Goal: Task Accomplishment & Management: Use online tool/utility

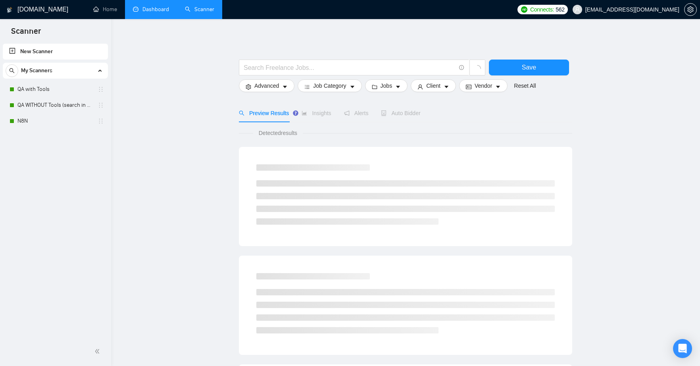
click at [147, 6] on link "Dashboard" at bounding box center [151, 9] width 36 height 7
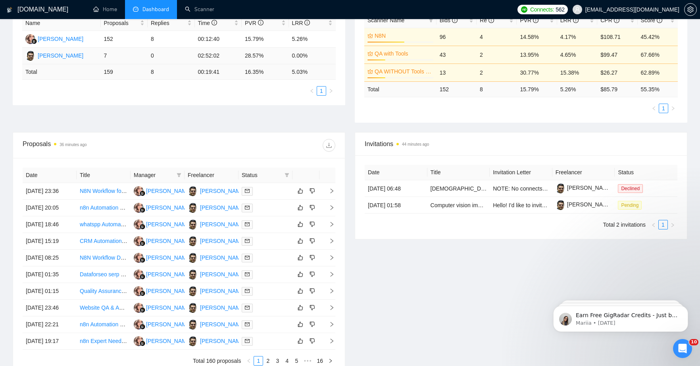
scroll to position [197, 0]
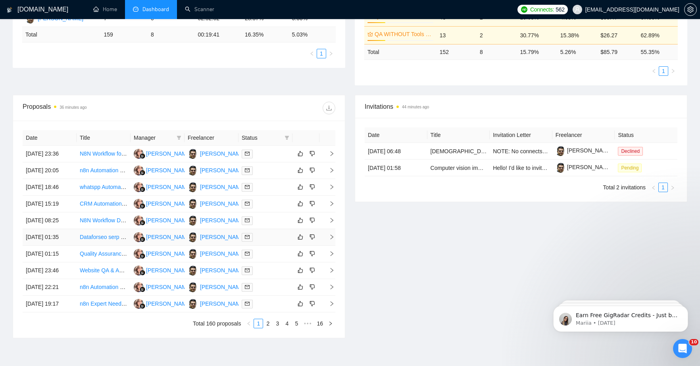
click at [106, 246] on td "Dataforseo serp advanced API request and display result (Node, Python, or N8n)" at bounding box center [104, 237] width 54 height 17
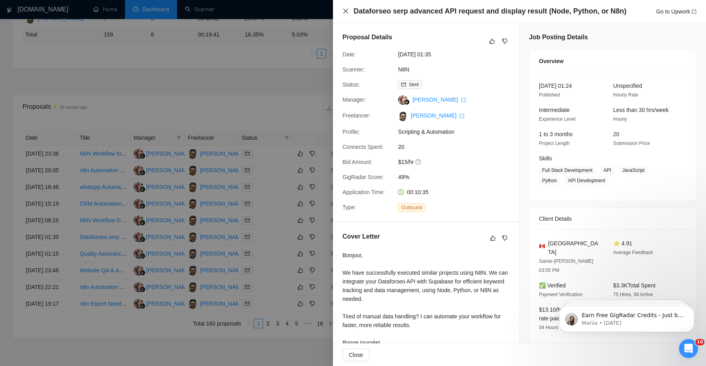
click at [345, 13] on icon "close" at bounding box center [346, 11] width 6 height 6
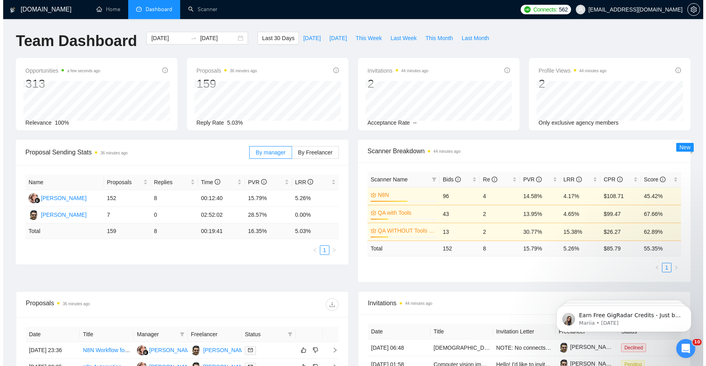
scroll to position [158, 0]
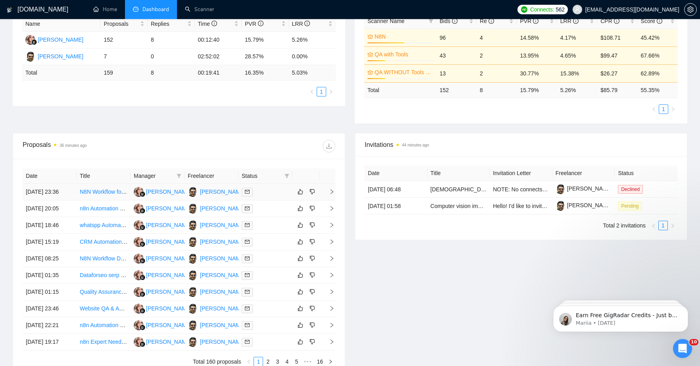
click at [96, 195] on link "N8N Workflow for Content Marketing Ideation Process" at bounding box center [146, 192] width 133 height 6
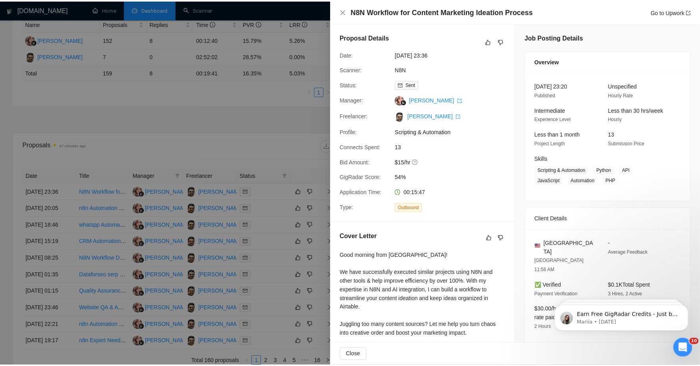
scroll to position [142, 0]
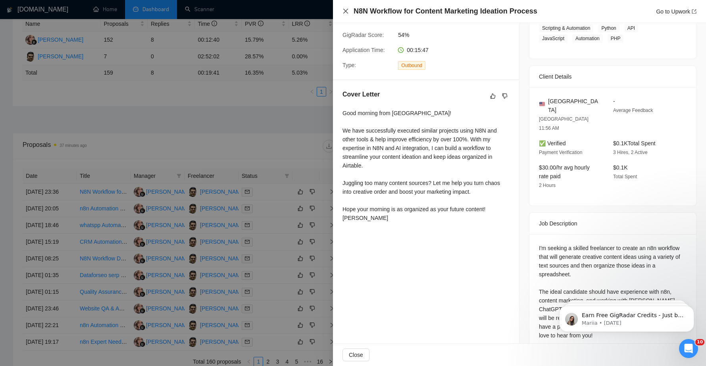
click at [346, 10] on icon "close" at bounding box center [346, 11] width 6 height 6
